Goal: Task Accomplishment & Management: Complete application form

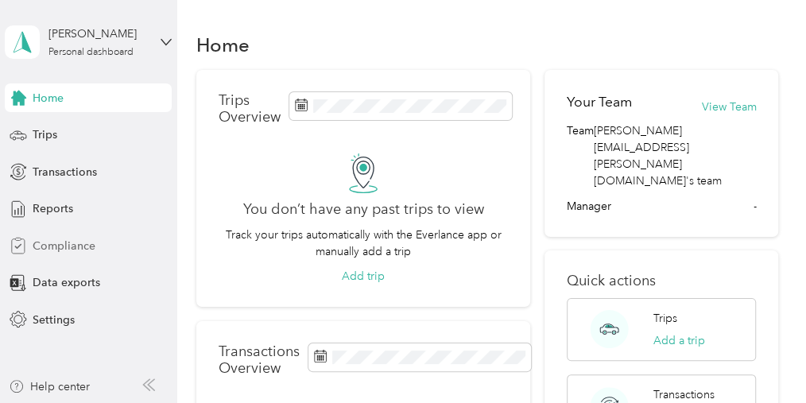
click at [56, 243] on span "Compliance" at bounding box center [64, 246] width 63 height 17
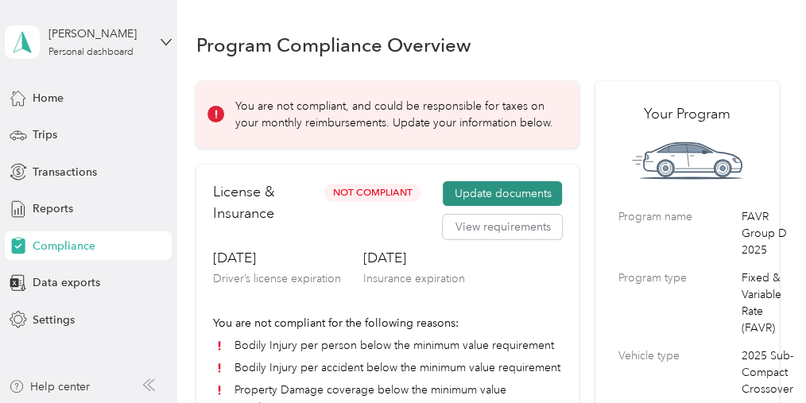
click at [516, 188] on button "Update documents" at bounding box center [502, 193] width 119 height 25
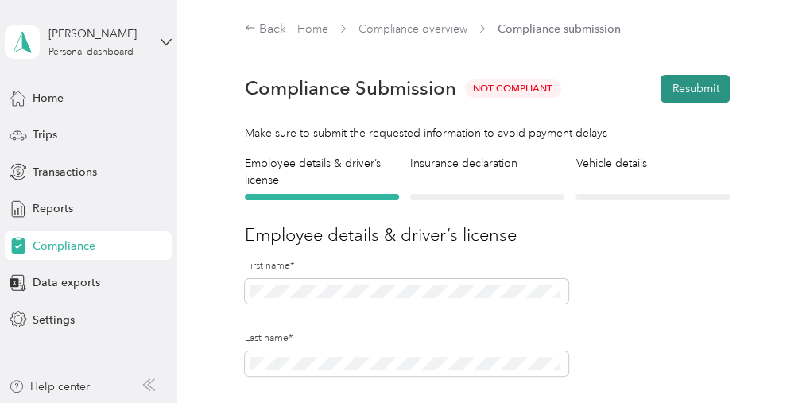
click at [694, 87] on button "Resubmit" at bounding box center [695, 89] width 69 height 28
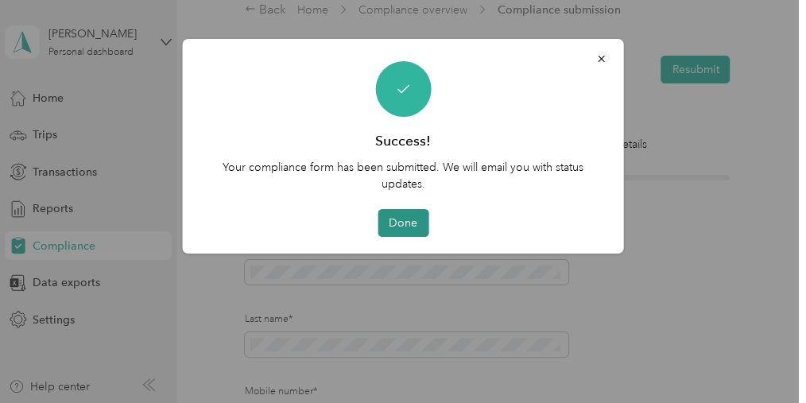
click at [405, 223] on button "Done" at bounding box center [403, 223] width 51 height 28
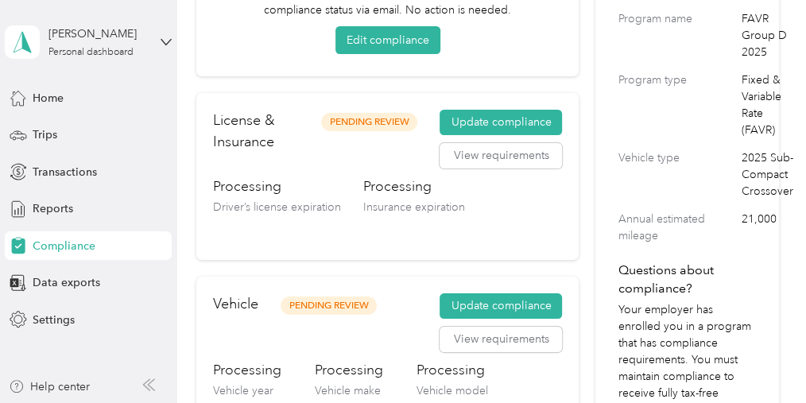
scroll to position [201, 0]
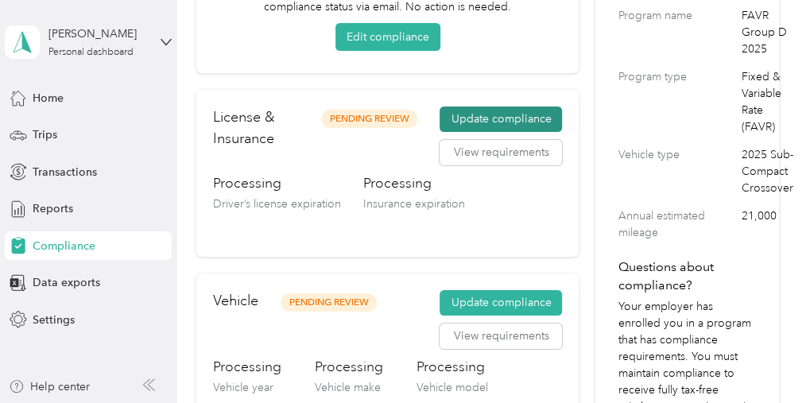
click at [517, 116] on button "Update compliance" at bounding box center [501, 119] width 122 height 25
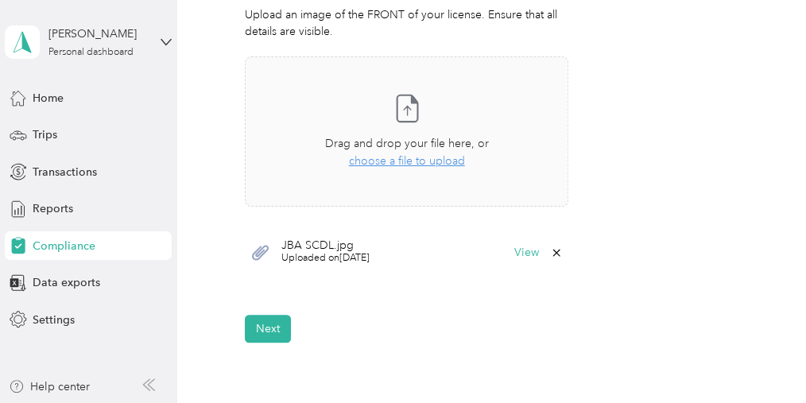
scroll to position [500, 0]
click at [270, 321] on button "Next" at bounding box center [268, 330] width 46 height 28
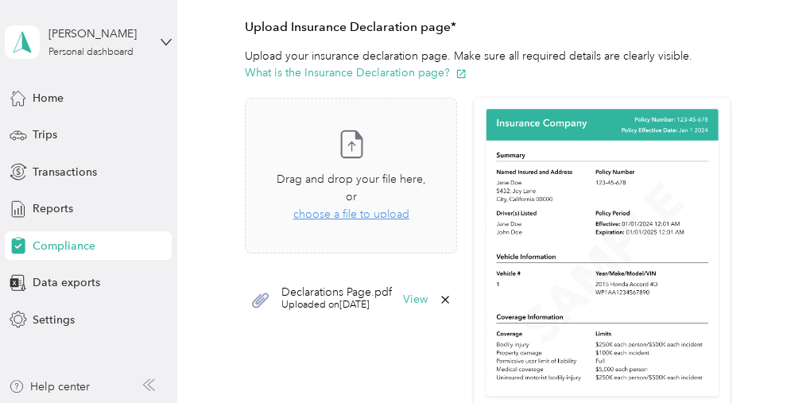
scroll to position [392, 0]
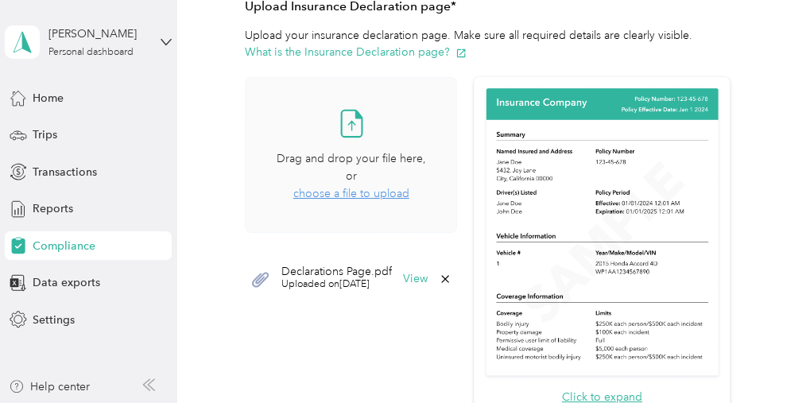
click at [332, 191] on span "choose a file to upload" at bounding box center [351, 194] width 116 height 14
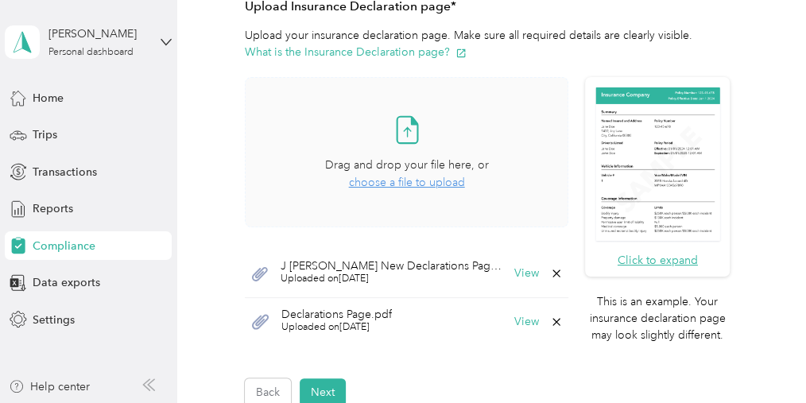
click at [550, 320] on icon at bounding box center [556, 322] width 13 height 13
click at [481, 331] on button "Yes" at bounding box center [475, 330] width 31 height 25
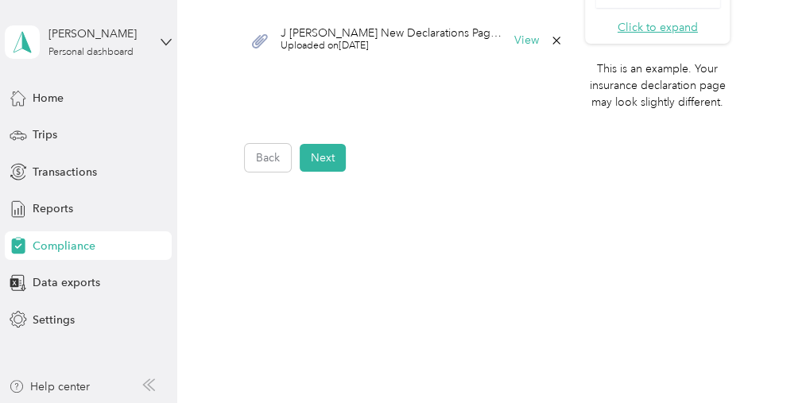
scroll to position [669, 0]
click at [336, 162] on button "Next" at bounding box center [323, 158] width 46 height 28
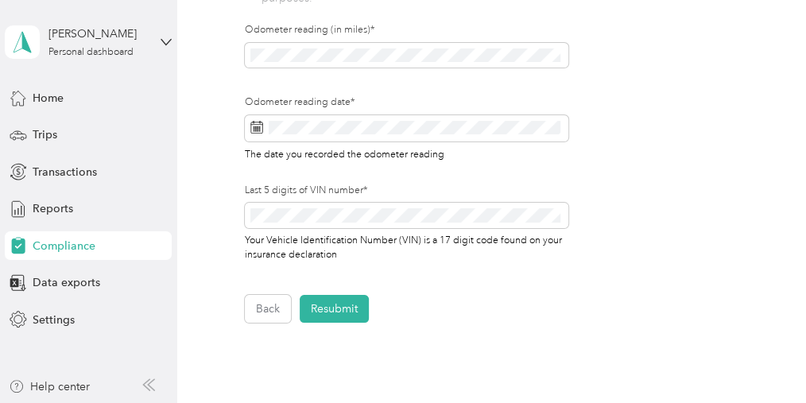
scroll to position [727, 0]
click at [342, 297] on button "Resubmit" at bounding box center [334, 307] width 69 height 28
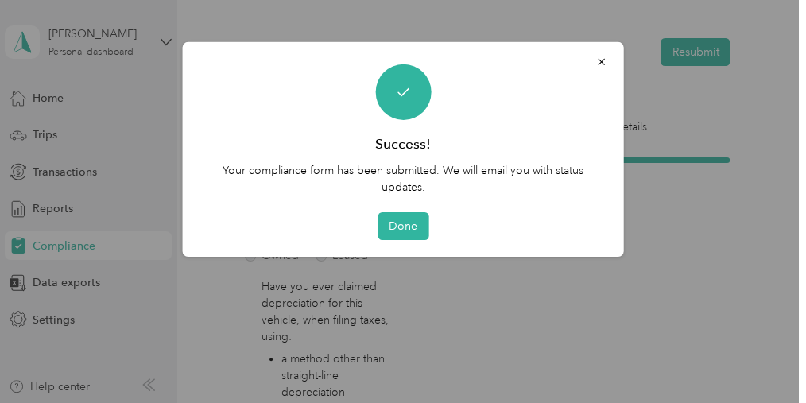
scroll to position [19, 0]
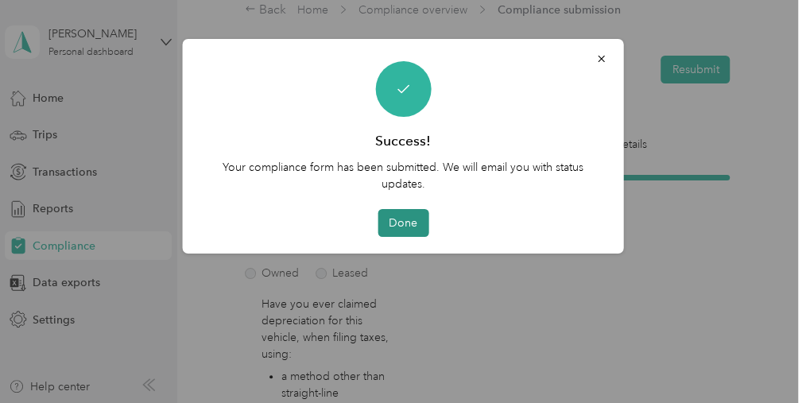
click at [400, 217] on button "Done" at bounding box center [403, 223] width 51 height 28
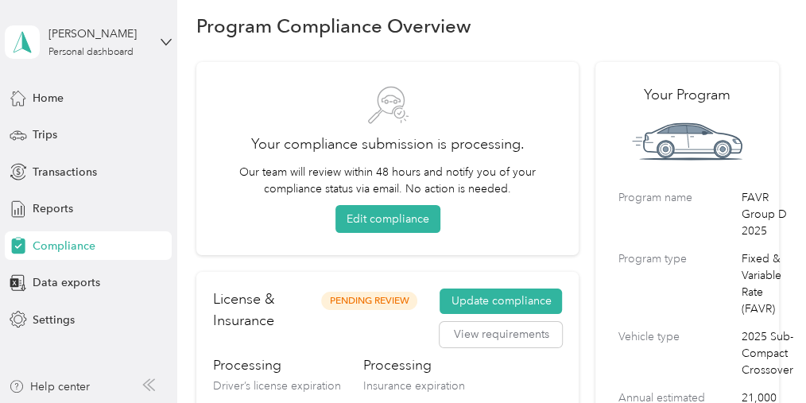
click at [52, 245] on span "Compliance" at bounding box center [64, 246] width 63 height 17
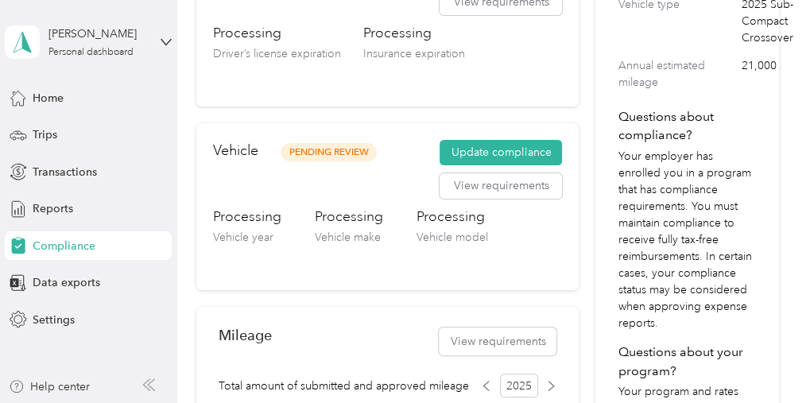
scroll to position [347, 0]
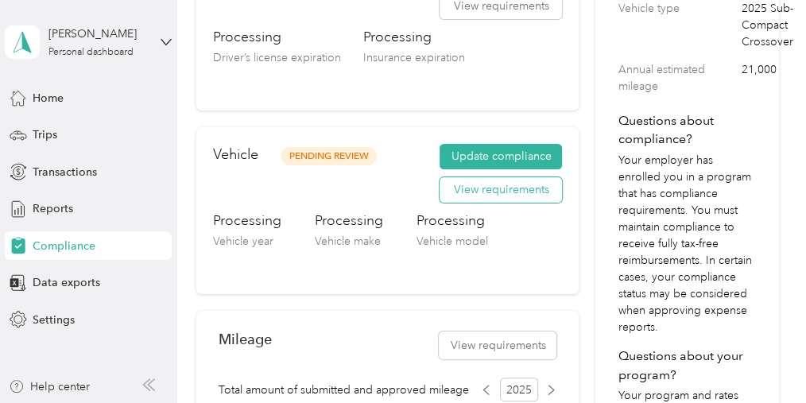
click at [518, 186] on button "View requirements" at bounding box center [501, 189] width 122 height 25
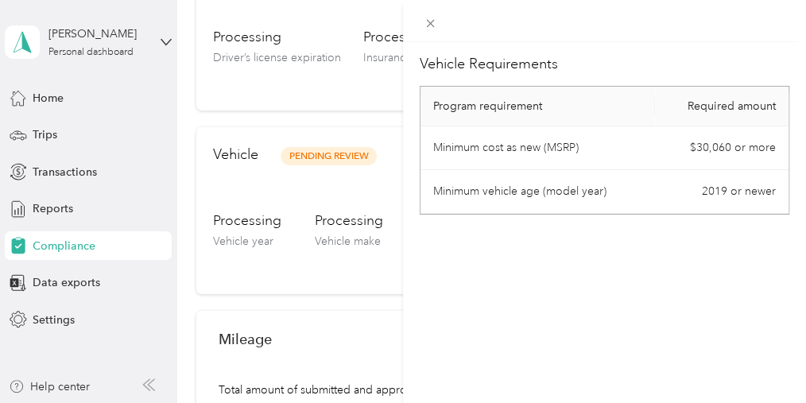
click at [576, 241] on div "Vehicle Requirements Program requirement Required amount Minimum cost as new (M…" at bounding box center [604, 243] width 403 height 403
click at [431, 23] on icon at bounding box center [431, 24] width 8 height 8
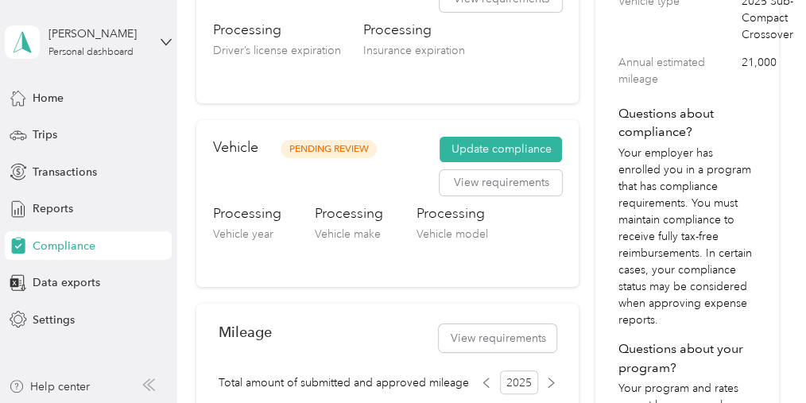
scroll to position [351, 0]
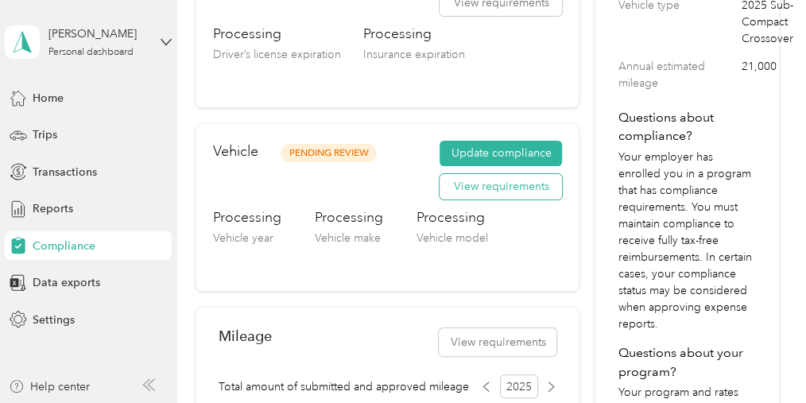
click at [517, 188] on button "View requirements" at bounding box center [501, 186] width 122 height 25
